Goal: Information Seeking & Learning: Learn about a topic

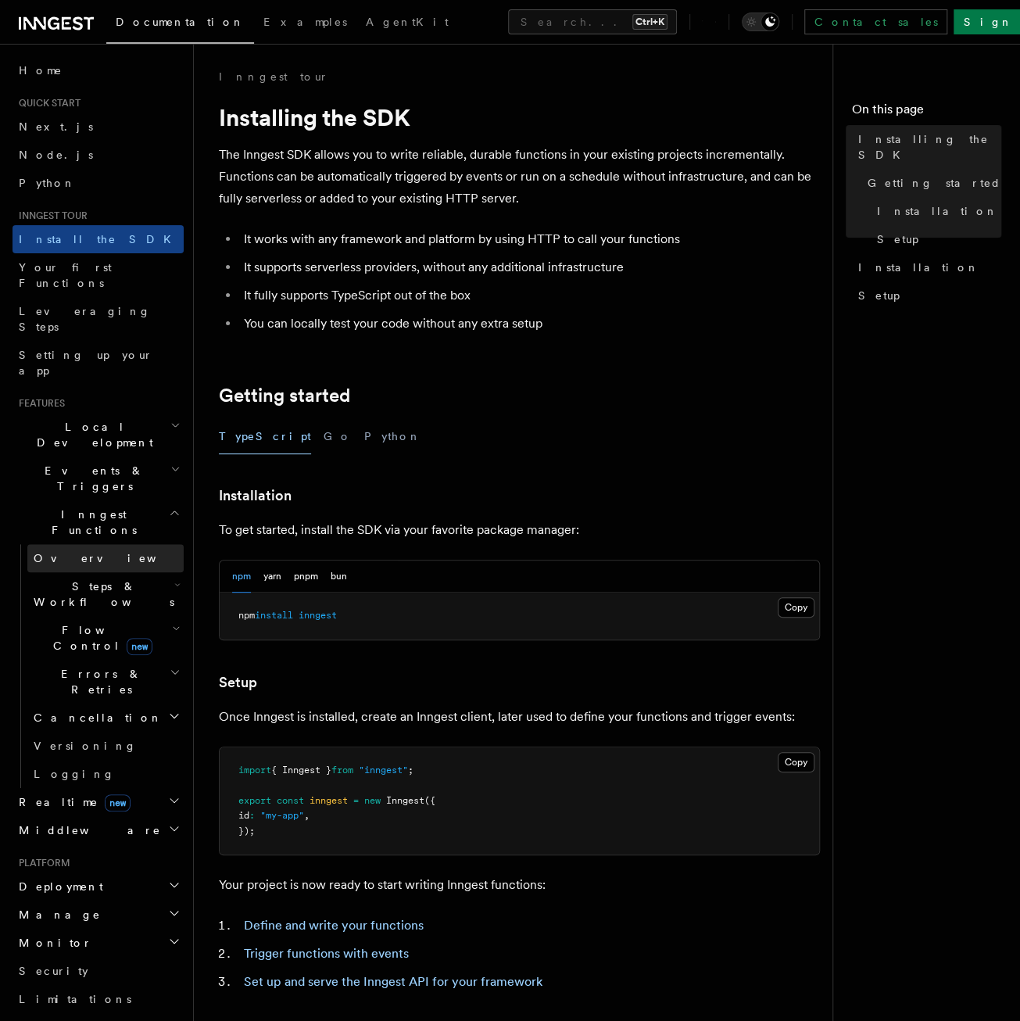
click at [66, 552] on span "Overview" at bounding box center [114, 558] width 161 height 13
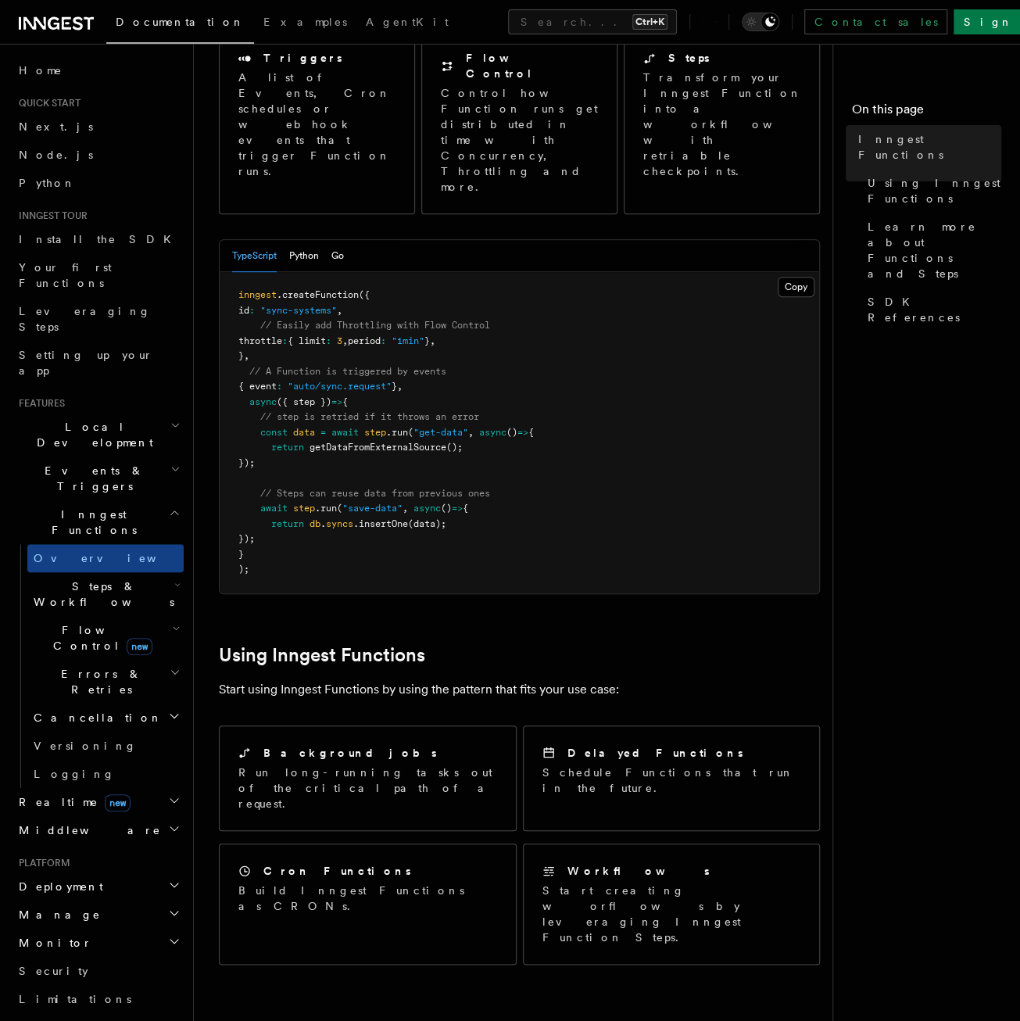
scroll to position [234, 0]
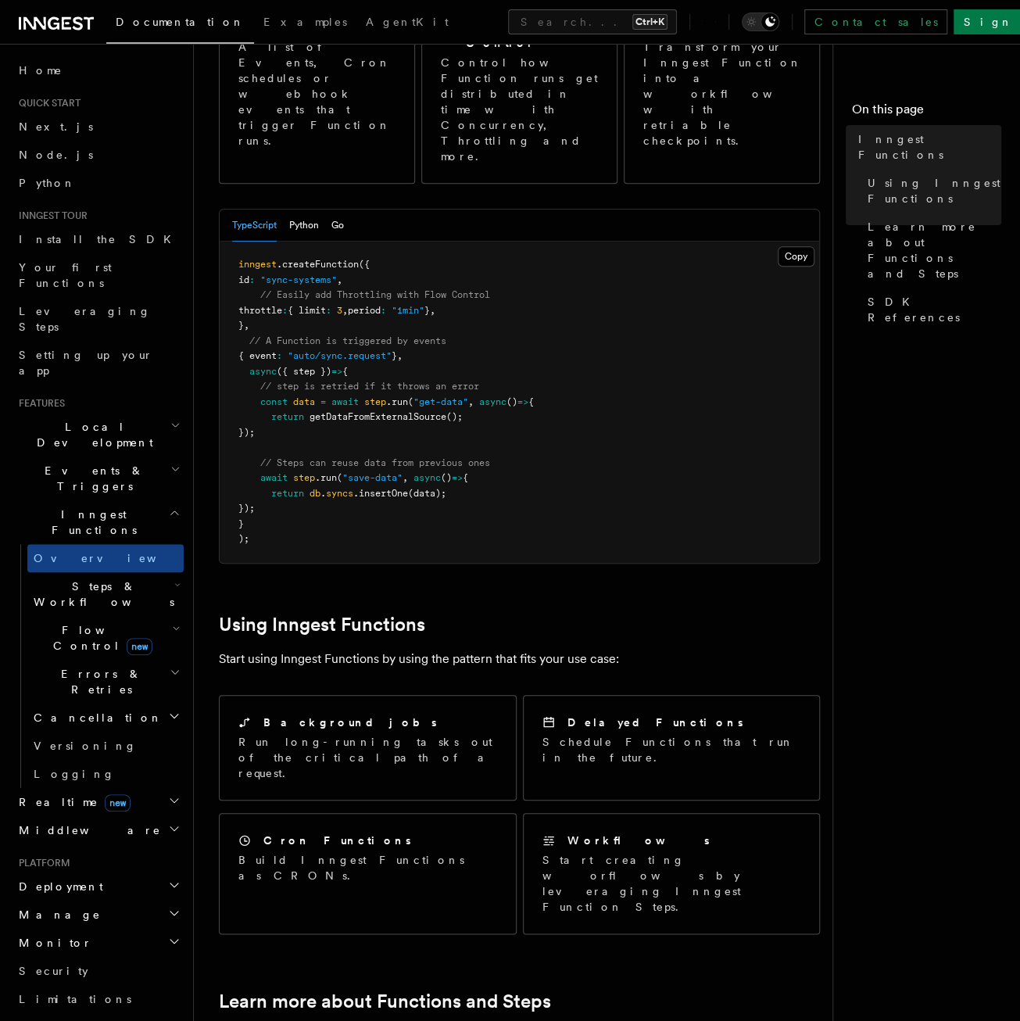
click at [127, 638] on span "new" at bounding box center [140, 646] width 26 height 17
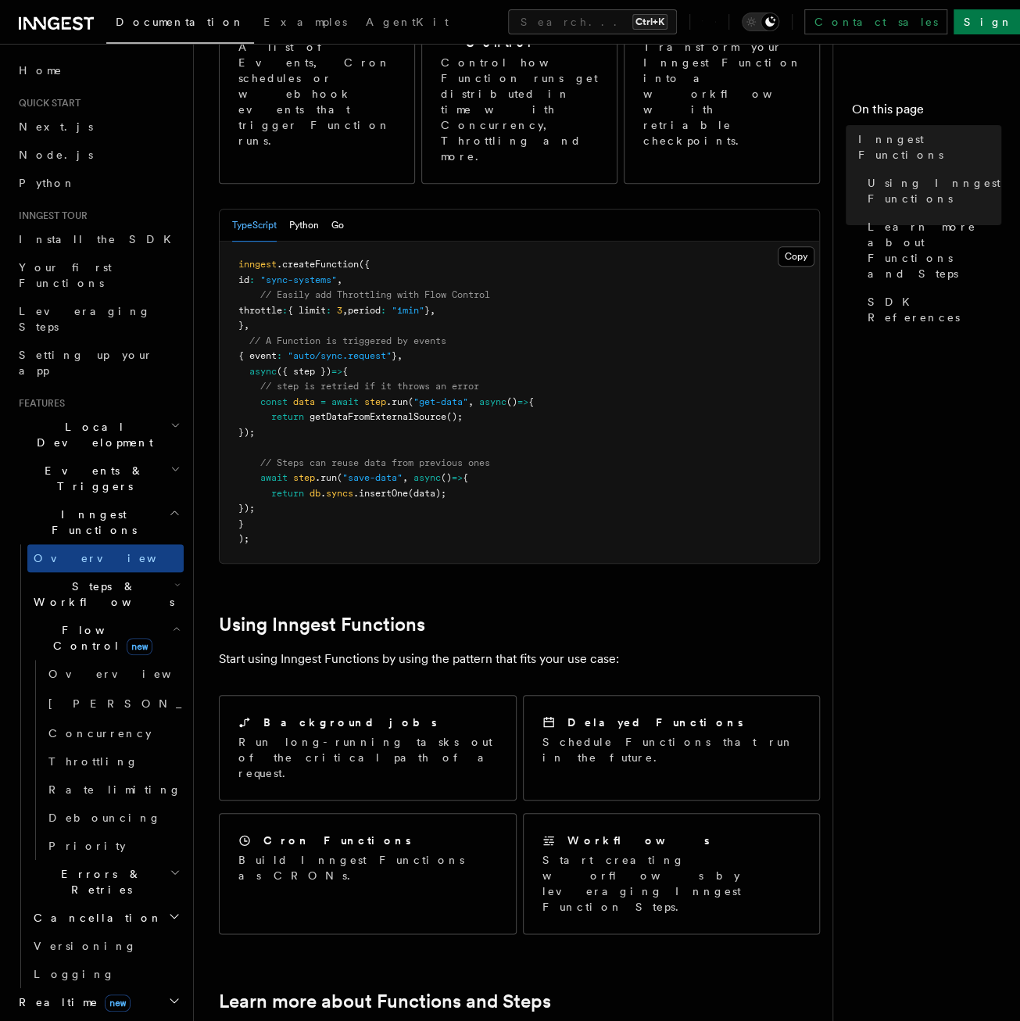
click at [142, 616] on h2 "Flow Control new" at bounding box center [105, 638] width 156 height 44
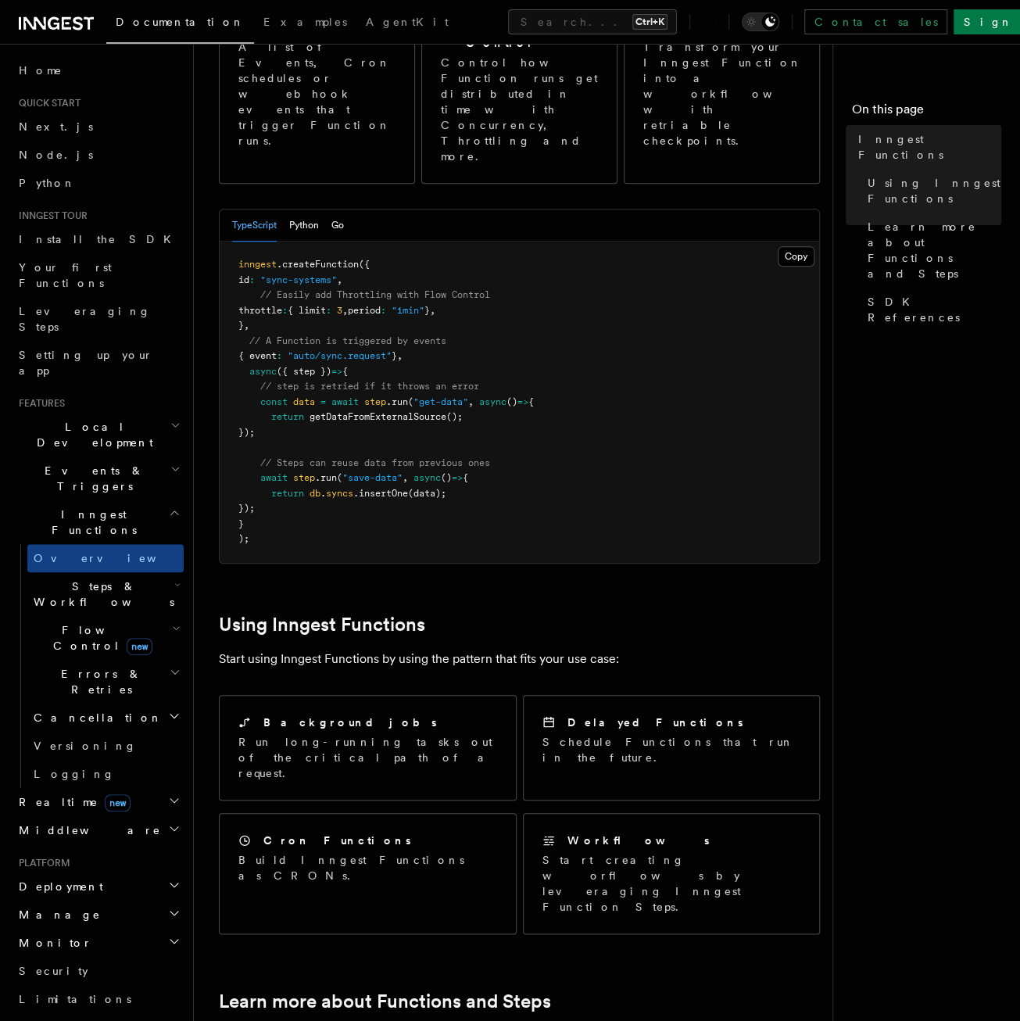
click at [134, 572] on h2 "Steps & Workflows" at bounding box center [105, 594] width 156 height 44
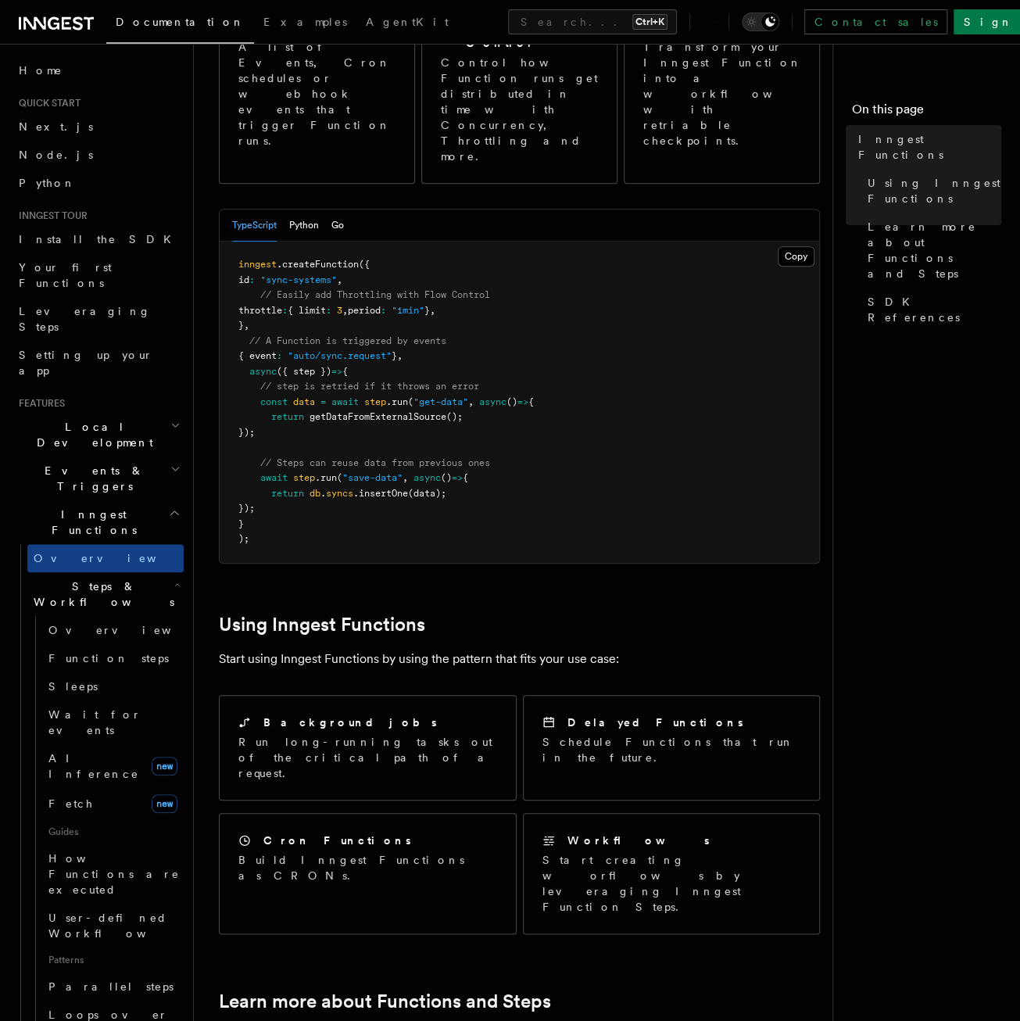
click at [134, 572] on h2 "Steps & Workflows" at bounding box center [105, 594] width 156 height 44
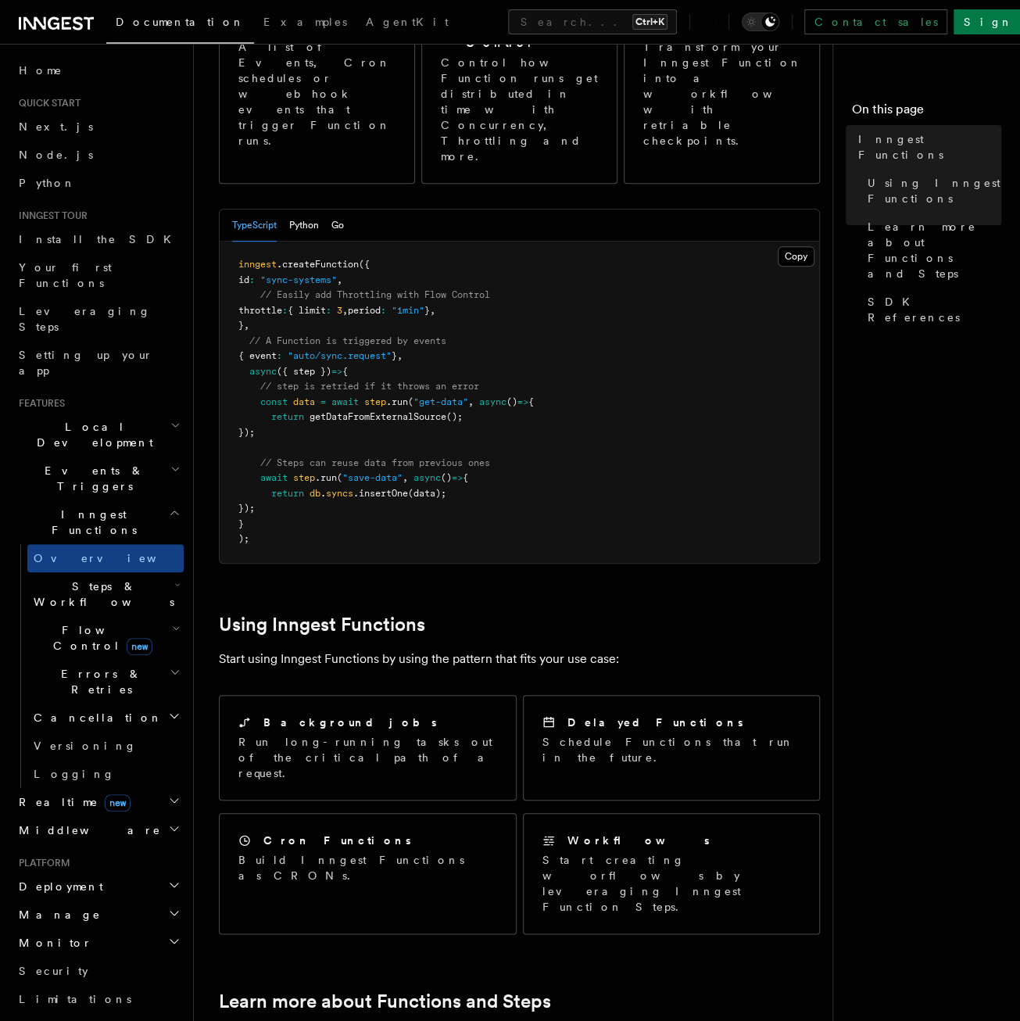
click at [111, 500] on h2 "Inngest Functions" at bounding box center [98, 522] width 171 height 44
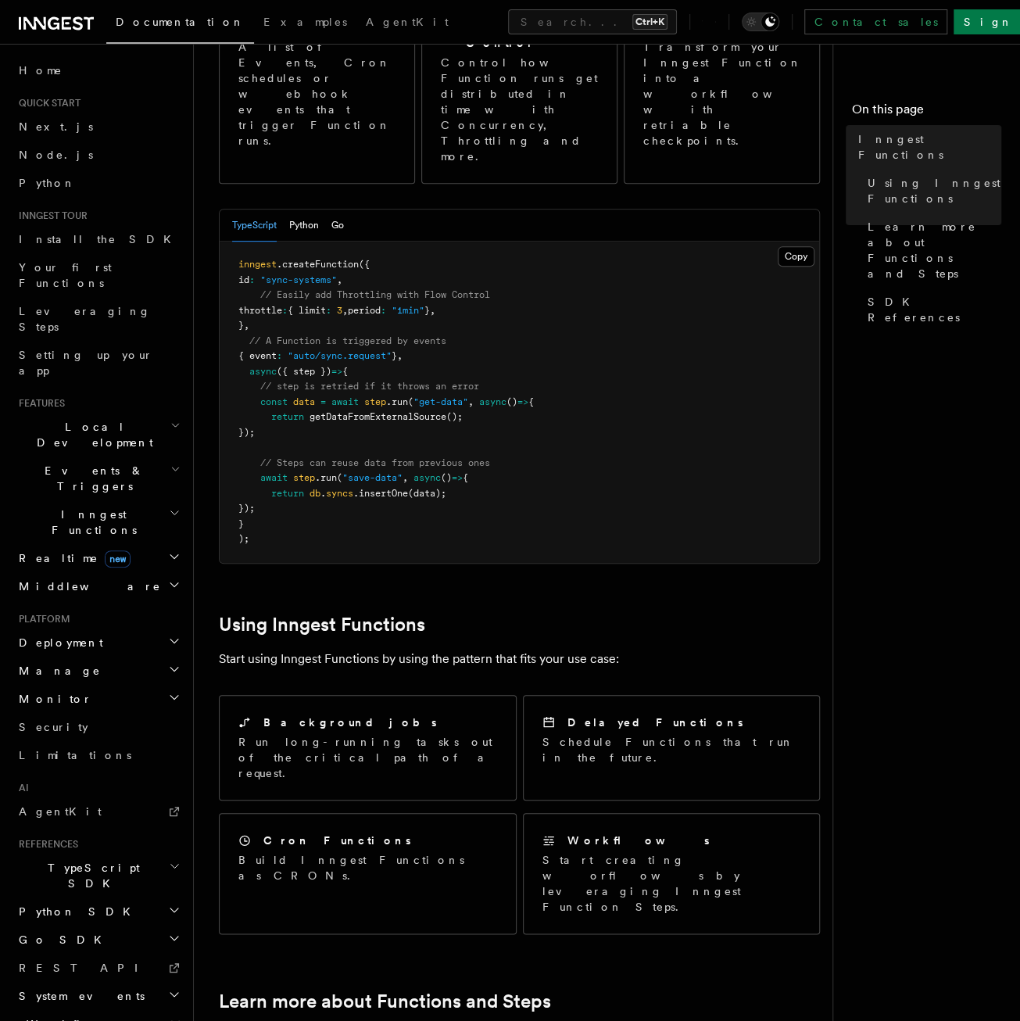
click at [109, 500] on h2 "Inngest Functions" at bounding box center [98, 522] width 171 height 44
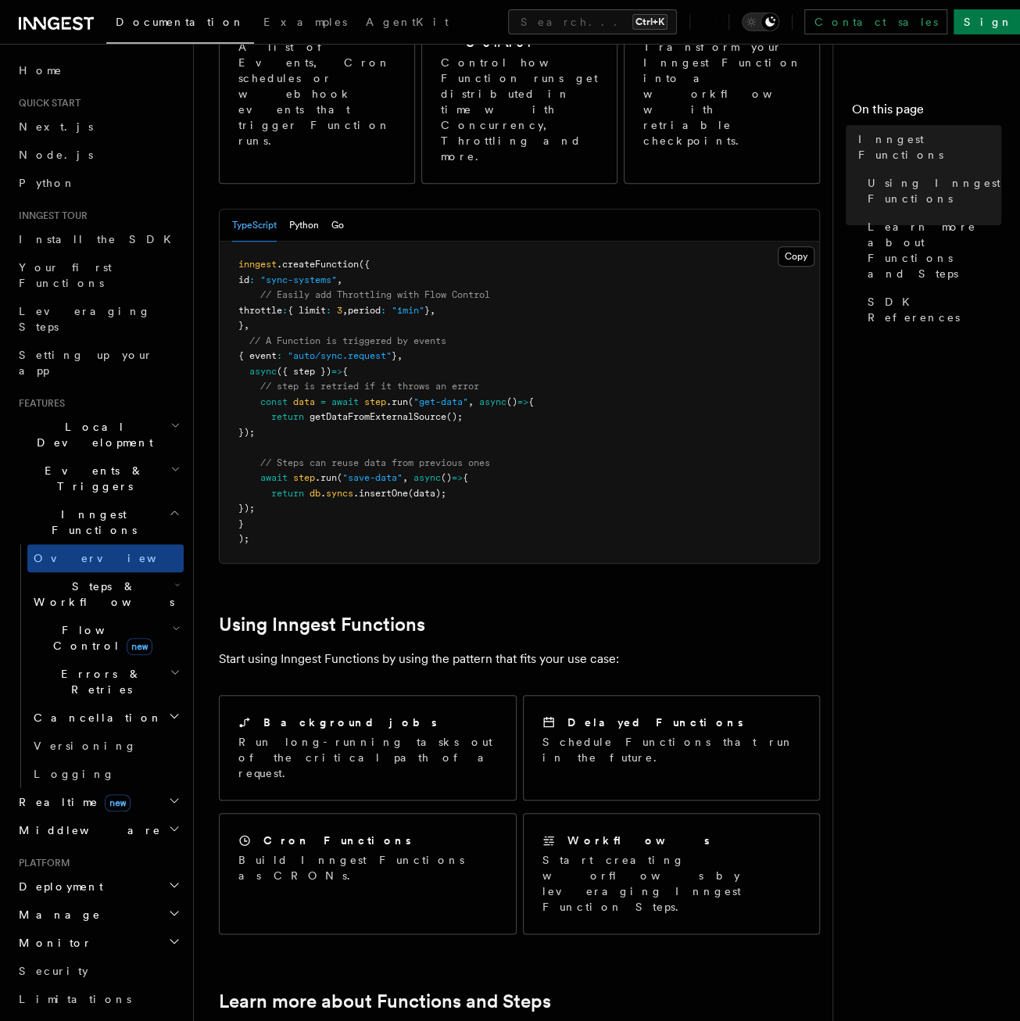
click at [106, 500] on h2 "Inngest Functions" at bounding box center [98, 522] width 171 height 44
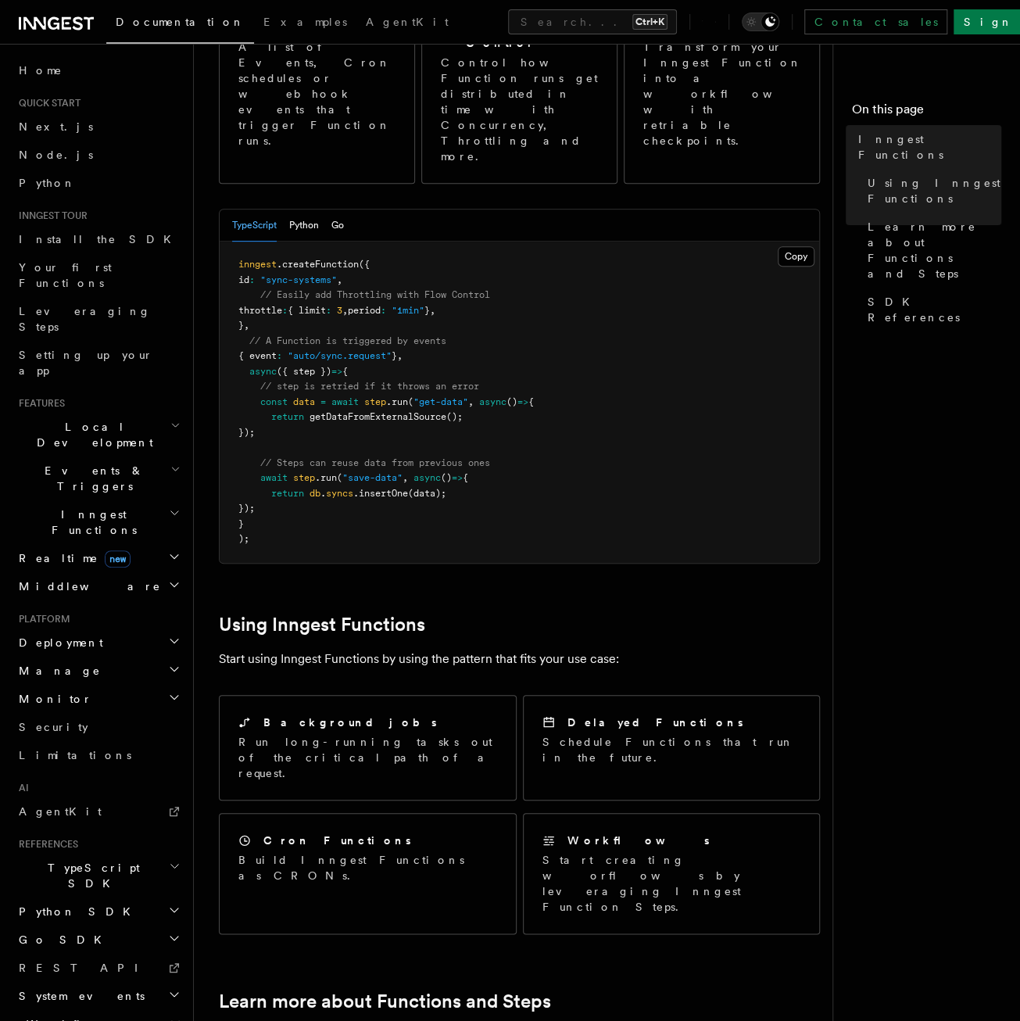
click at [114, 544] on h2 "Realtime new" at bounding box center [98, 558] width 171 height 28
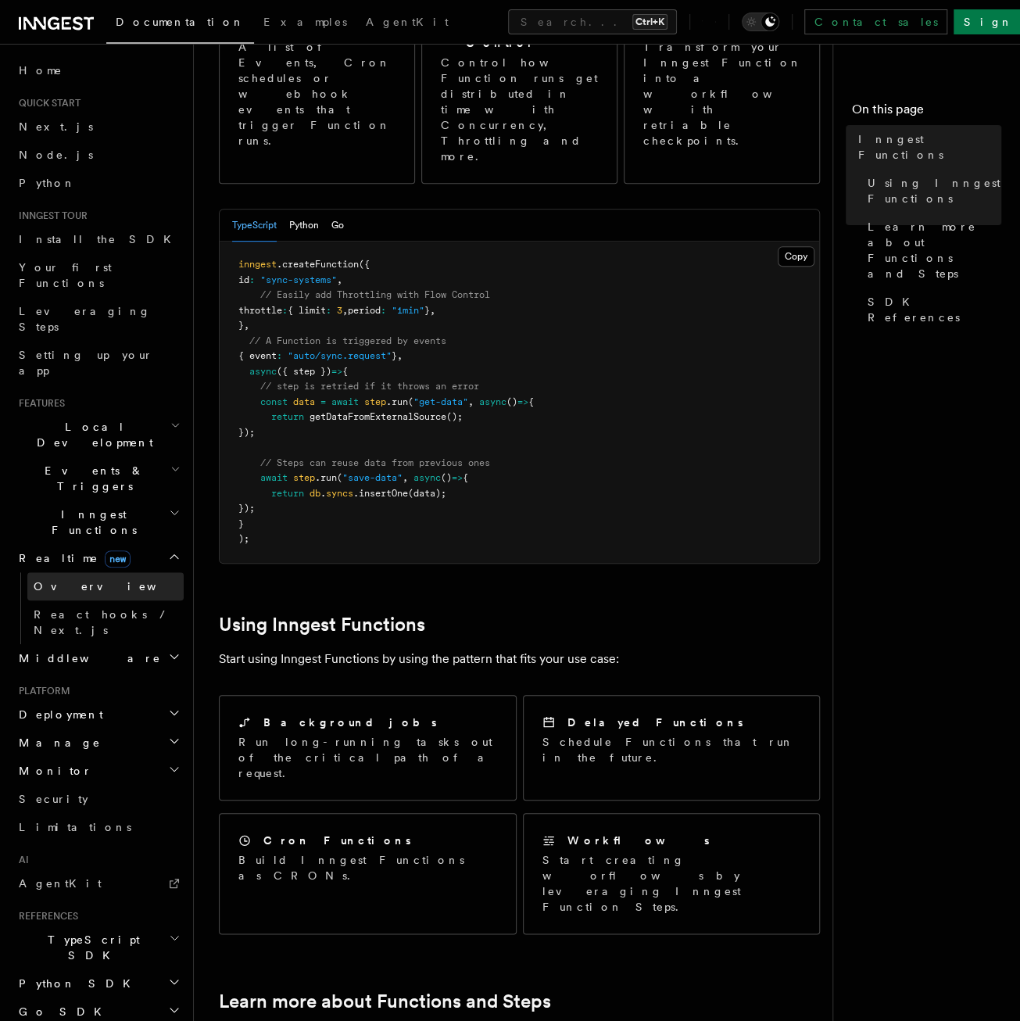
click at [90, 572] on link "Overview" at bounding box center [105, 586] width 156 height 28
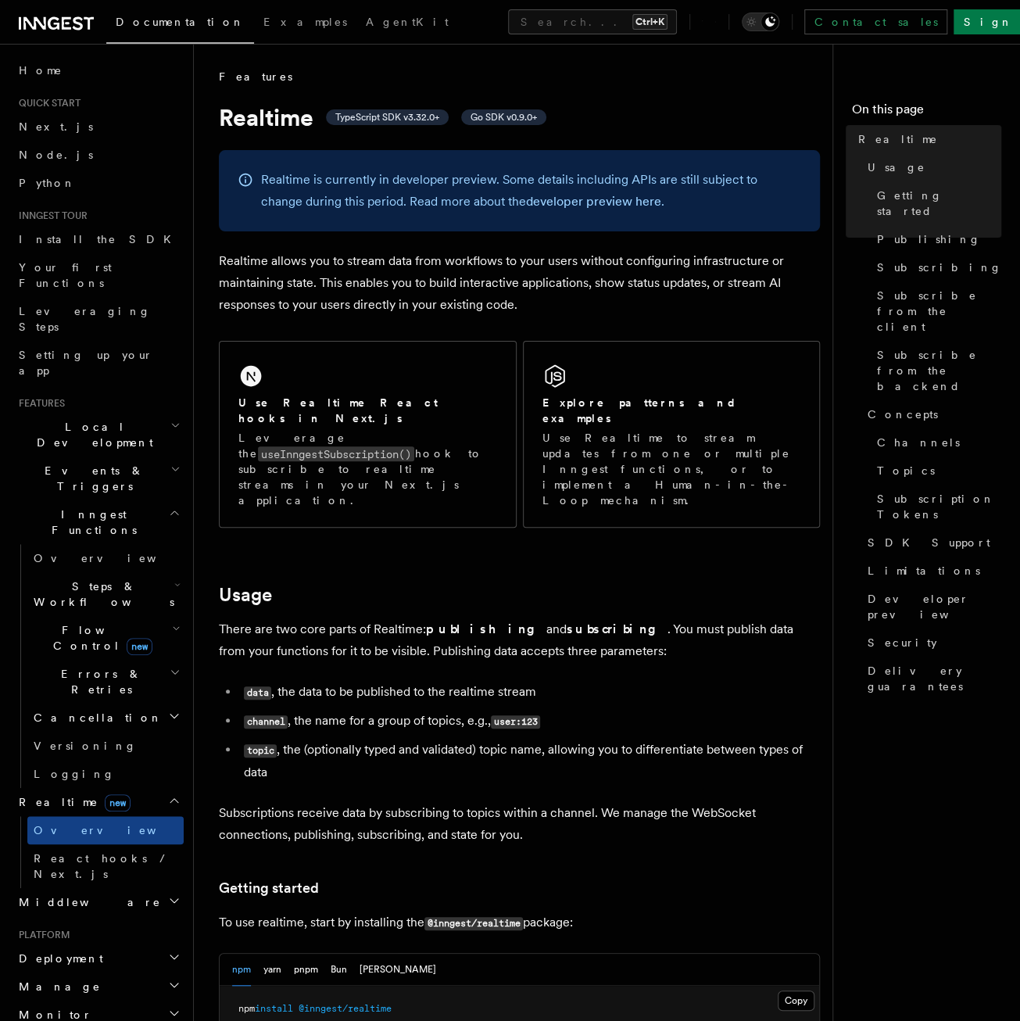
click at [716, 16] on icon at bounding box center [715, 22] width 1 height 14
